Goal: Find specific page/section: Find specific page/section

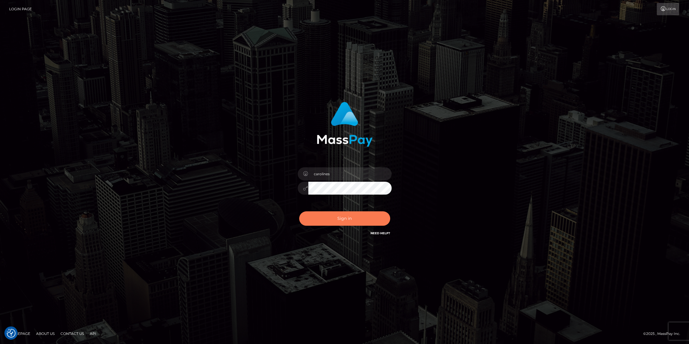
click at [365, 218] on button "Sign in" at bounding box center [344, 218] width 91 height 14
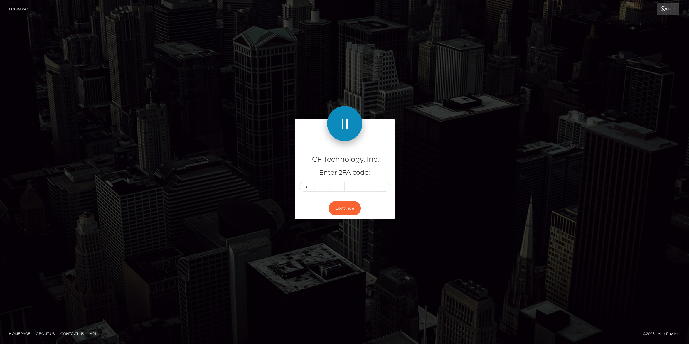
type input "6"
type input "7"
type input "5"
type input "7"
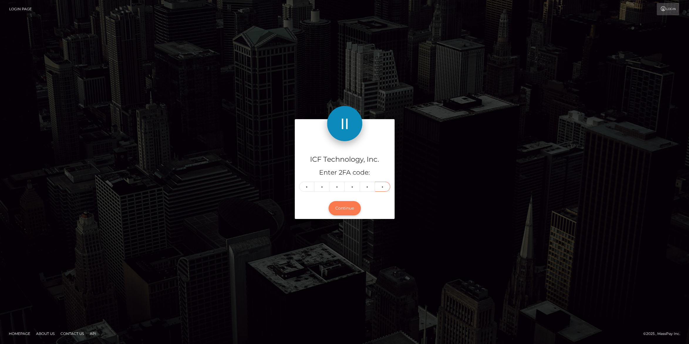
type input "1"
click at [344, 208] on button "Continue" at bounding box center [345, 208] width 32 height 14
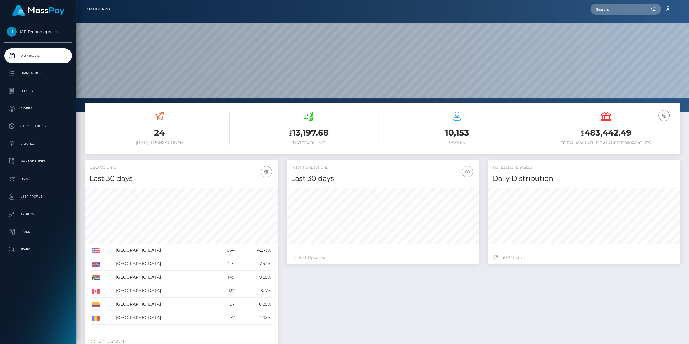
scroll to position [104, 192]
click at [18, 107] on p "Payees" at bounding box center [38, 108] width 63 height 9
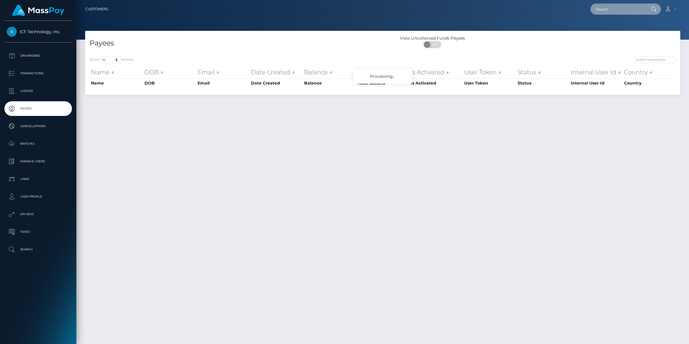
click at [605, 9] on input "text" at bounding box center [617, 9] width 55 height 11
paste input "alejandragomezz520@gmail.com"
type input "alejandragomezz520@gmail.com"
click at [610, 31] on link "MARIA ALEJANDRA GOMEZ QUEVEDO" at bounding box center [628, 30] width 77 height 11
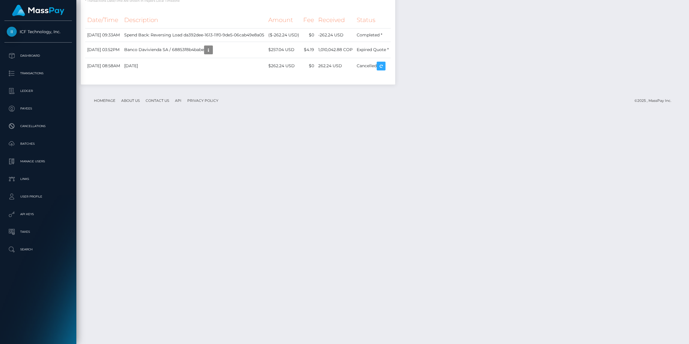
scroll to position [793, 0]
